Goal: Task Accomplishment & Management: Use online tool/utility

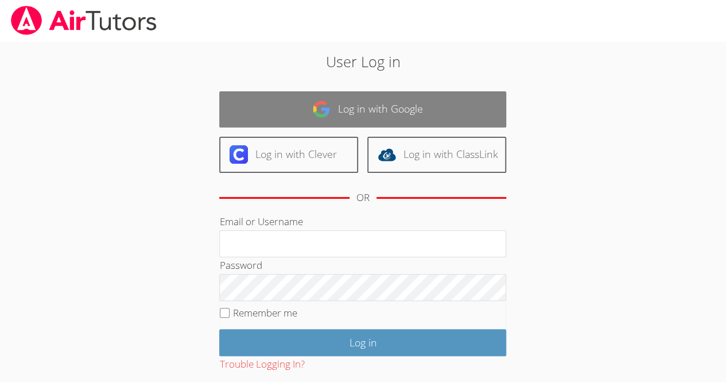
click at [383, 111] on link "Log in with Google" at bounding box center [362, 109] width 287 height 36
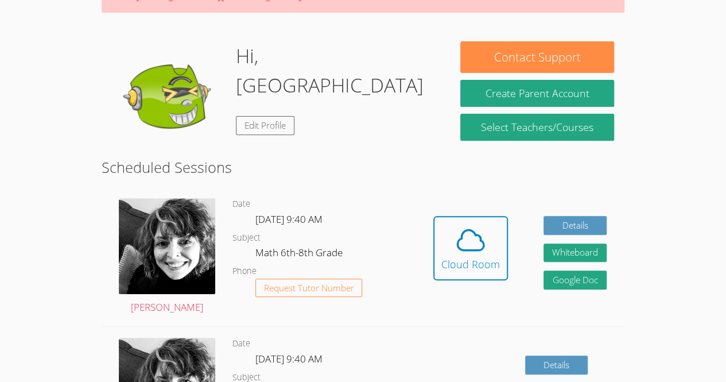
scroll to position [153, 0]
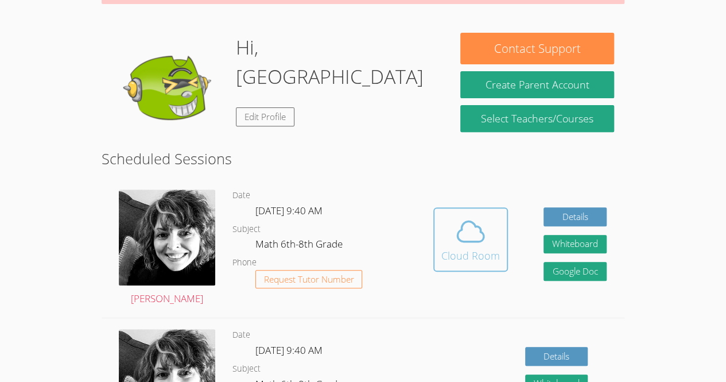
click at [447, 239] on span at bounding box center [470, 231] width 59 height 32
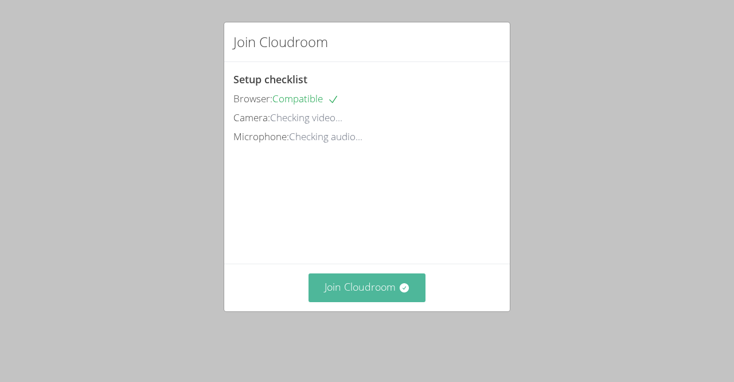
click at [380, 301] on button "Join Cloudroom" at bounding box center [368, 287] width 118 height 28
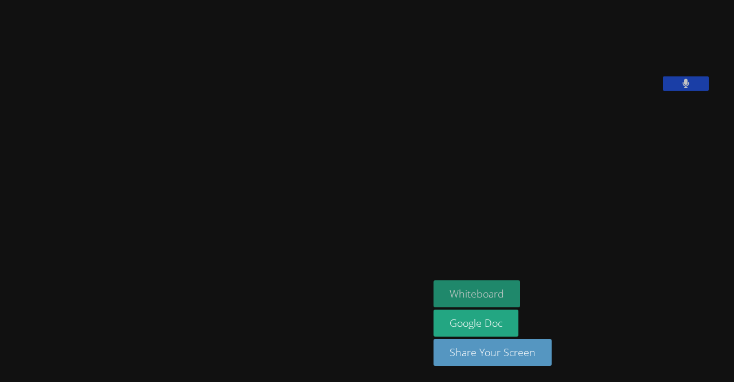
click at [509, 294] on button "Whiteboard" at bounding box center [477, 293] width 87 height 27
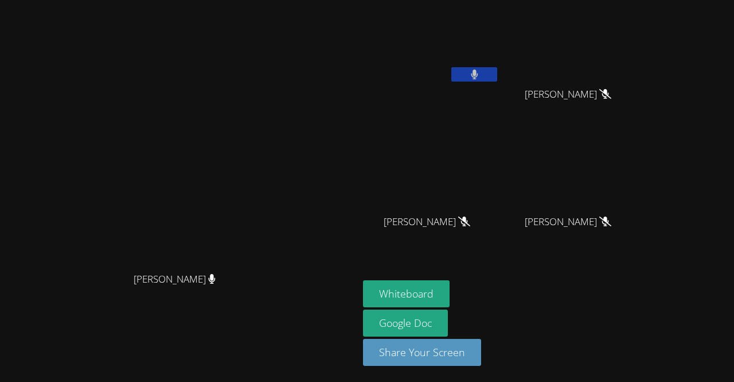
click at [497, 79] on button at bounding box center [475, 74] width 46 height 14
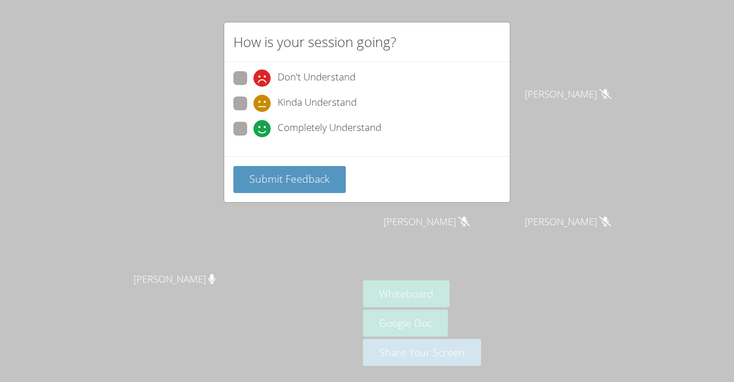
click at [273, 123] on div "Completely Understand" at bounding box center [318, 128] width 128 height 17
click at [263, 123] on input "Completely Understand" at bounding box center [259, 127] width 10 height 10
radio input "true"
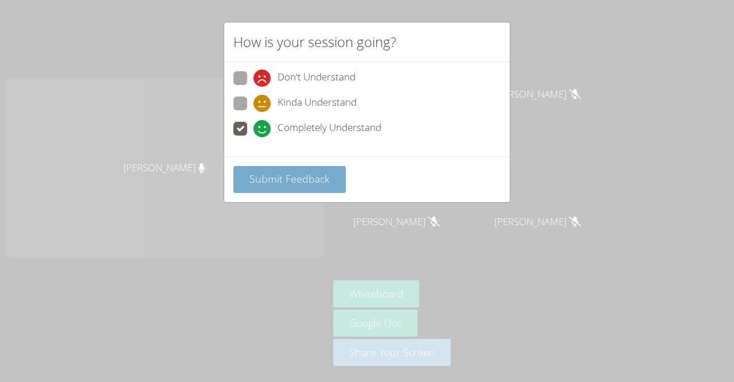
click at [244, 175] on button "Submit Feedback" at bounding box center [290, 179] width 112 height 27
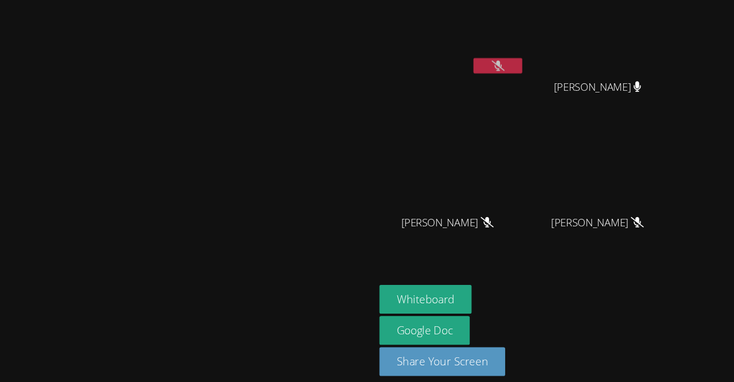
click at [590, 278] on aside "Odarly Monteagdo-Rodriguez Albin Morales Herrera Albin Morales Herrera Kelsey Q…" at bounding box center [502, 191] width 287 height 382
